Goal: Task Accomplishment & Management: Complete application form

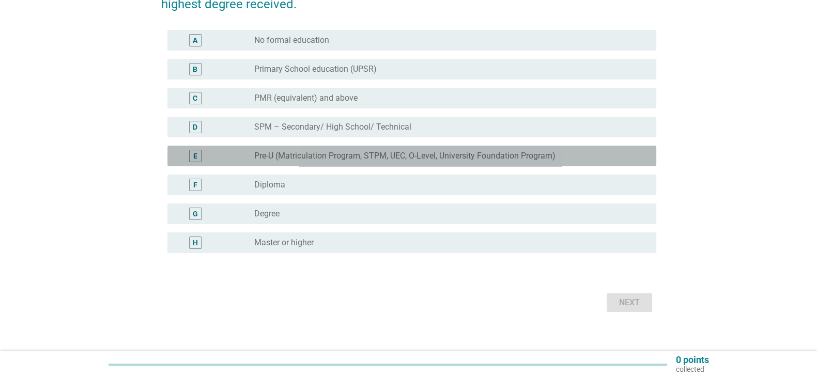
scroll to position [126, 0]
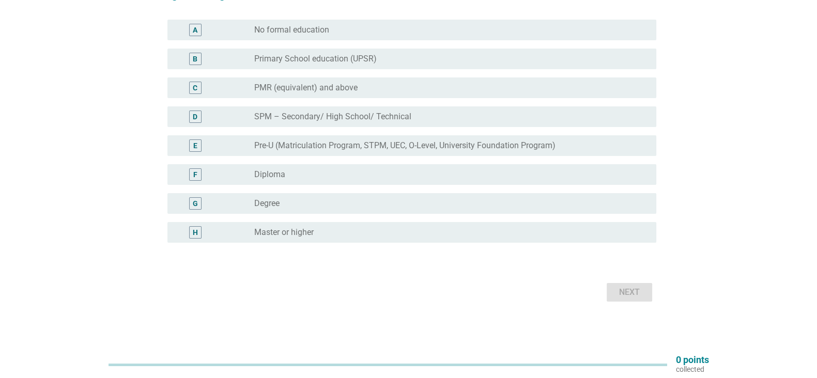
click at [438, 204] on div "radio_button_unchecked Degree" at bounding box center [447, 204] width 386 height 10
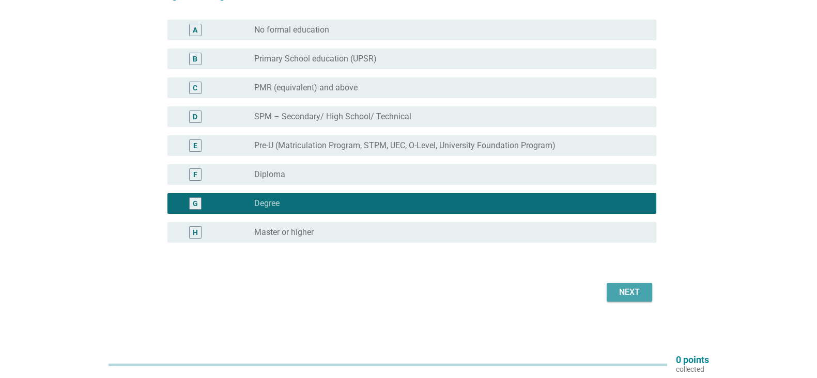
click at [635, 301] on button "Next" at bounding box center [630, 292] width 46 height 19
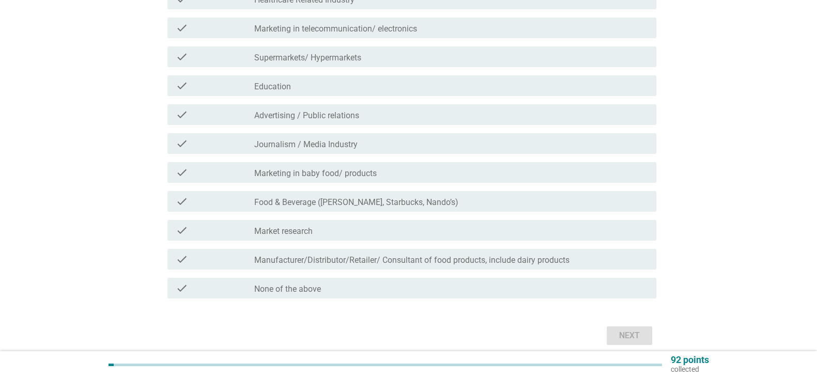
scroll to position [212, 0]
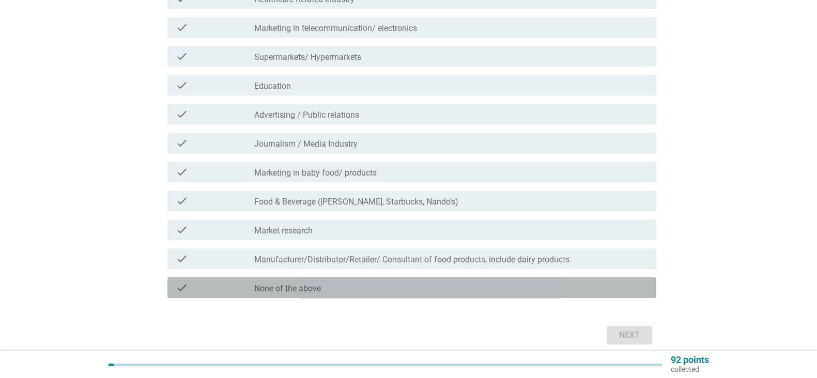
click at [615, 284] on div "check_box_outline_blank None of the above" at bounding box center [451, 288] width 394 height 12
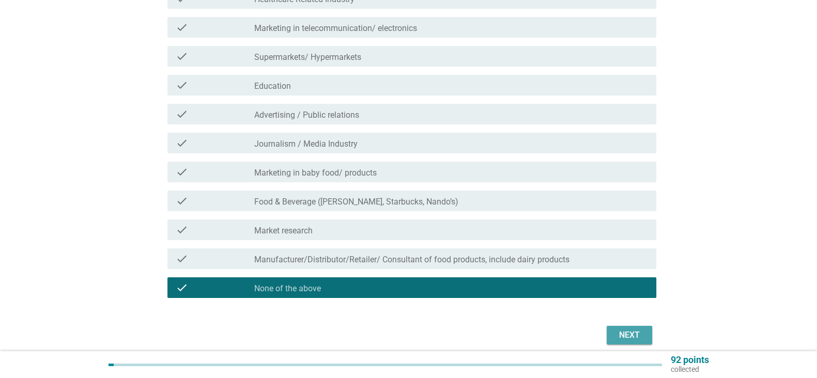
click at [643, 340] on div "Next" at bounding box center [629, 335] width 29 height 12
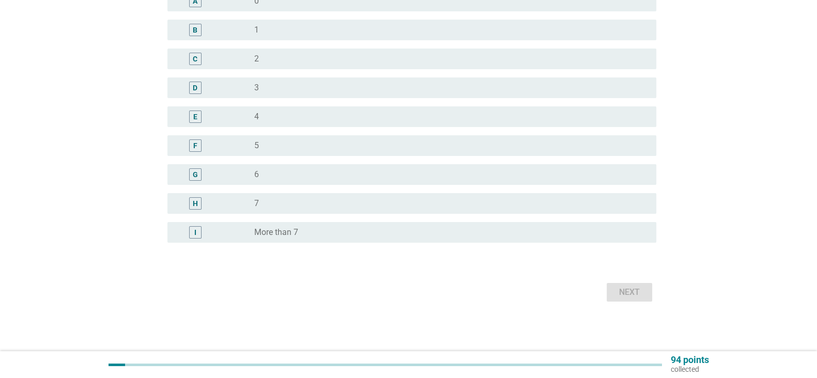
scroll to position [0, 0]
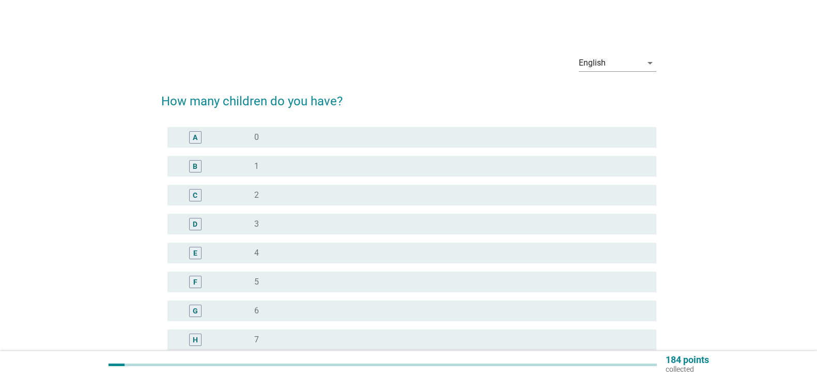
click at [632, 175] on div "B radio_button_unchecked 1" at bounding box center [412, 166] width 489 height 21
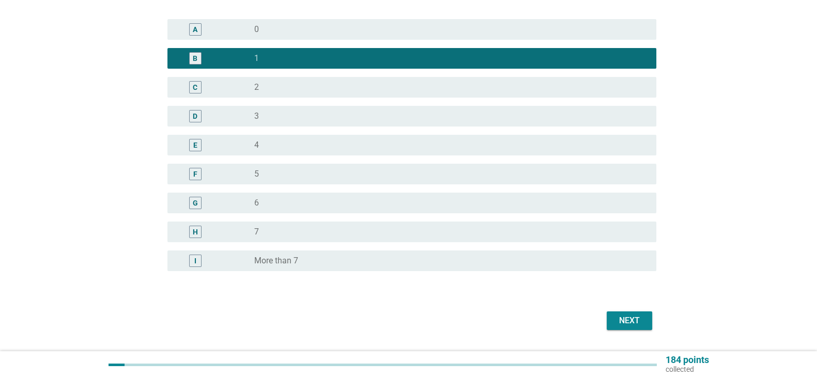
scroll to position [137, 0]
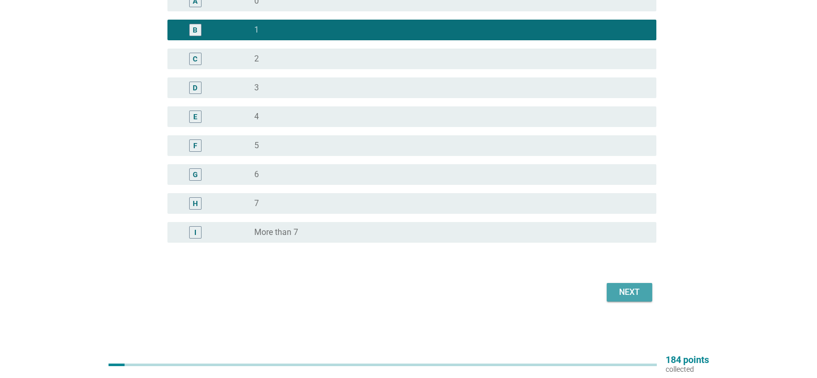
click at [634, 293] on div "Next" at bounding box center [629, 292] width 29 height 12
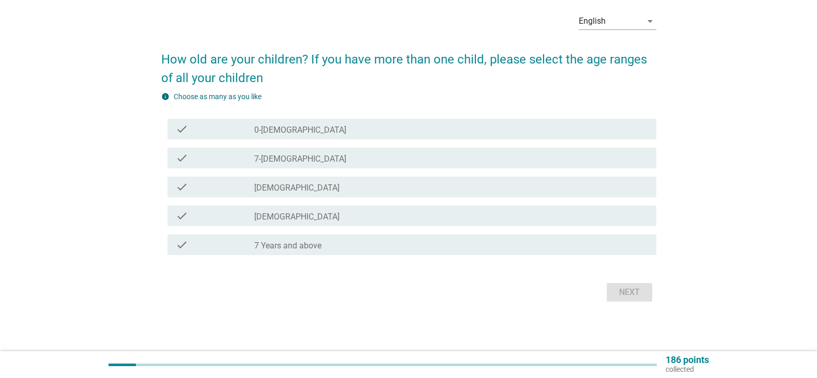
scroll to position [0, 0]
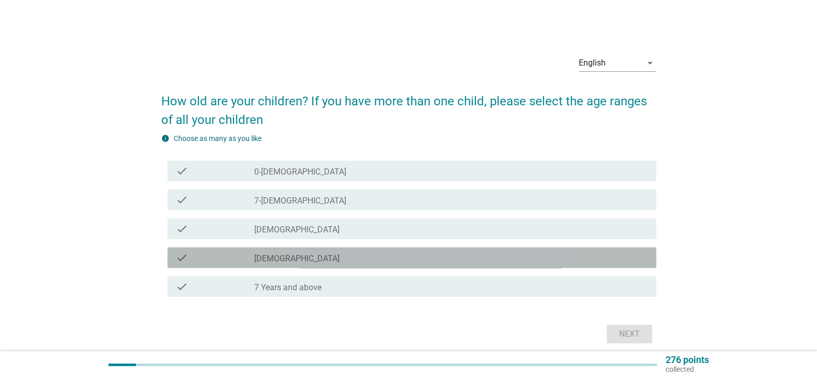
click at [631, 261] on div "check_box_outline_blank [DEMOGRAPHIC_DATA]" at bounding box center [451, 258] width 394 height 12
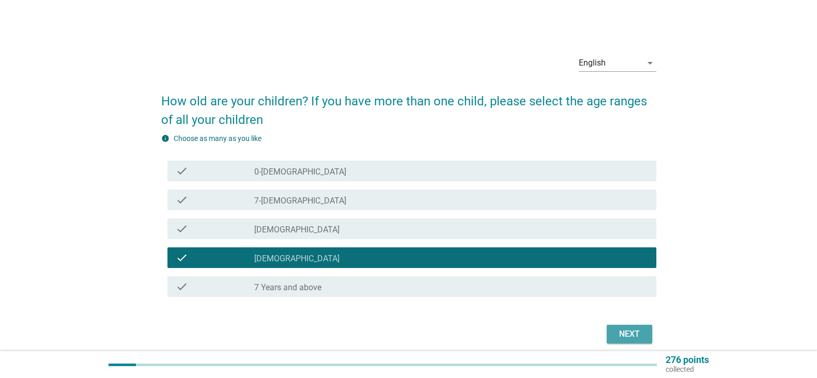
click at [635, 331] on div "Next" at bounding box center [629, 334] width 29 height 12
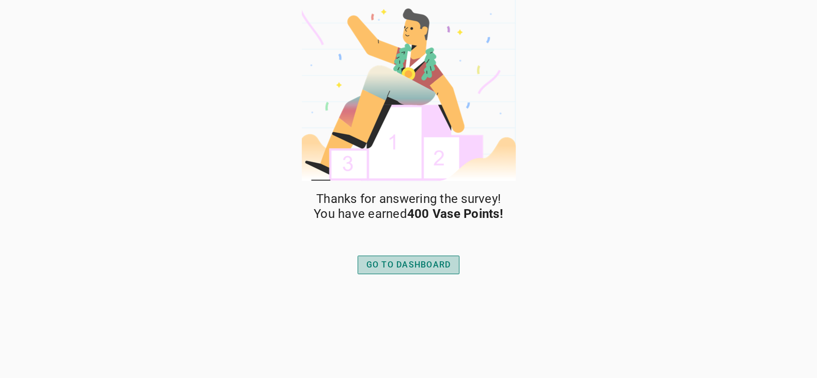
click at [433, 270] on div "GO TO DASHBOARD" at bounding box center [409, 265] width 85 height 12
